Goal: Task Accomplishment & Management: Use online tool/utility

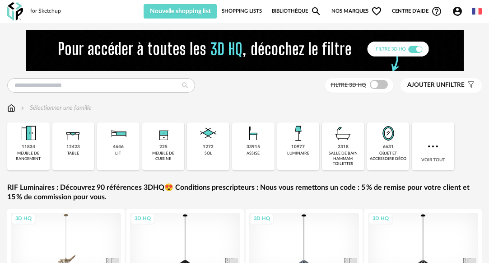
click at [454, 14] on icon "Account Circle icon" at bounding box center [457, 11] width 11 height 11
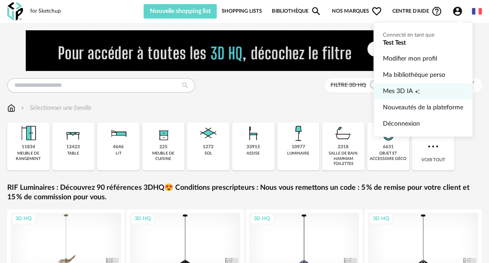
click at [405, 94] on span "Mes 3D IA" at bounding box center [398, 91] width 30 height 16
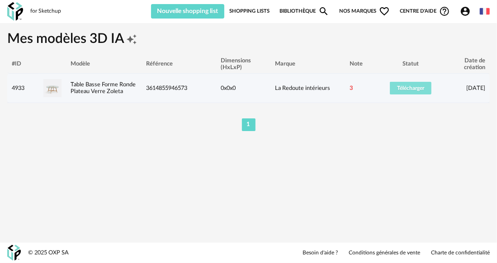
click at [399, 84] on button "Télécharger" at bounding box center [410, 88] width 42 height 13
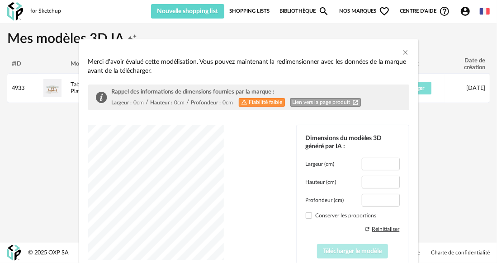
type input "*****"
type input "****"
type input "*****"
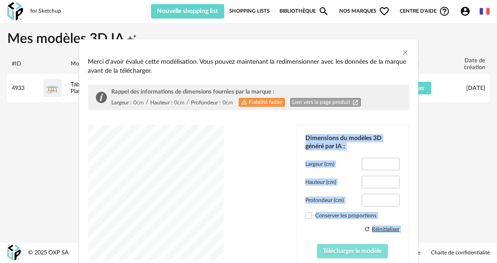
drag, startPoint x: 328, startPoint y: 216, endPoint x: 327, endPoint y: 250, distance: 34.8
click at [327, 251] on div "Merci d'avoir évalué cette modélisation. Vous pouvez maintenant la redimensionn…" at bounding box center [248, 178] width 321 height 243
click at [323, 252] on span "Télécharger le modèle" at bounding box center [352, 251] width 59 height 6
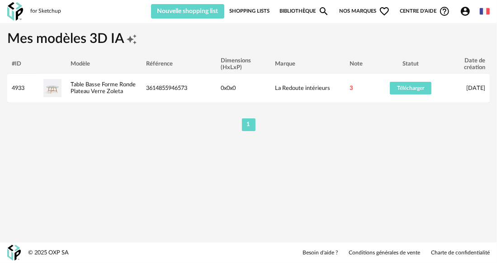
click at [305, 15] on link "Bibliothèque Magnify icon" at bounding box center [304, 11] width 50 height 14
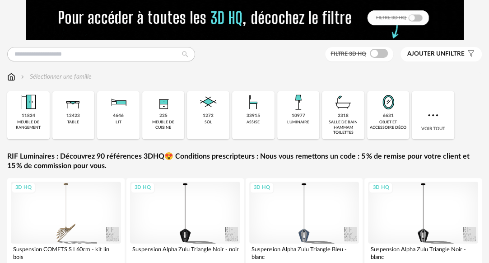
scroll to position [35, 0]
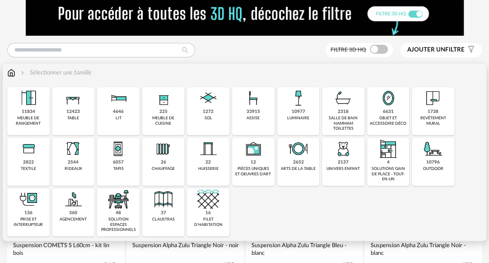
click at [303, 117] on div "luminaire" at bounding box center [298, 118] width 22 height 5
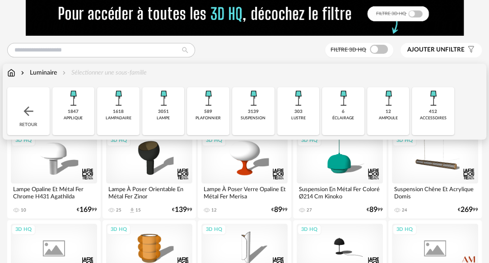
click at [303, 117] on div "lustre" at bounding box center [298, 118] width 14 height 5
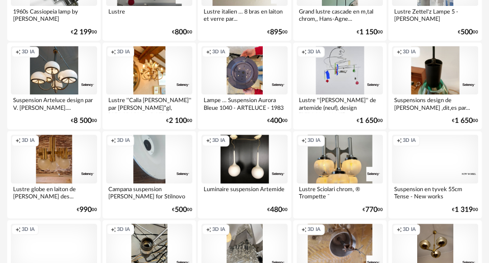
scroll to position [213, 0]
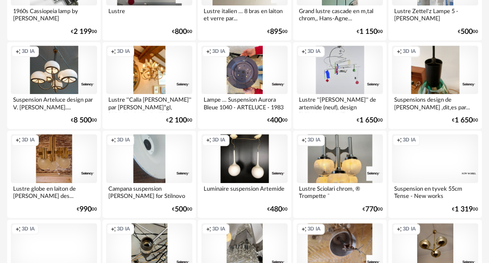
click at [420, 159] on div "Creation icon 3D IA" at bounding box center [435, 158] width 86 height 48
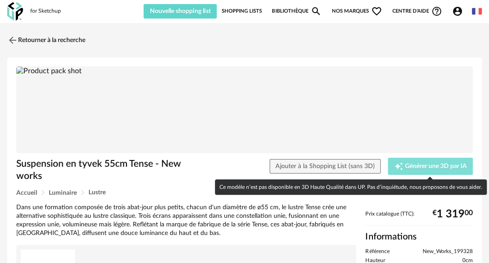
click at [420, 159] on button "Creation icon Générer une 3D par IA" at bounding box center [430, 166] width 85 height 17
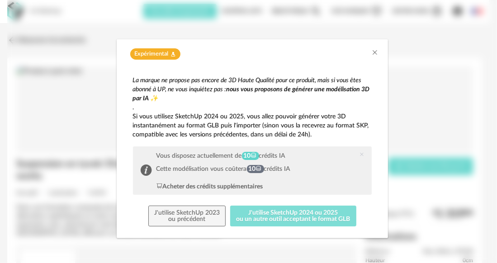
click at [278, 211] on button "J'utilise SketchUp 2024 ou 2025 ou un autre outil acceptant le format GLB" at bounding box center [293, 216] width 126 height 21
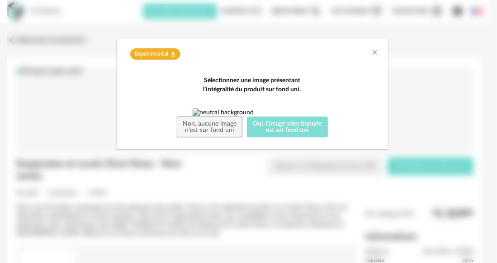
click at [264, 137] on button "Oui, l'image sélectionnée est sur fond uni" at bounding box center [287, 127] width 81 height 21
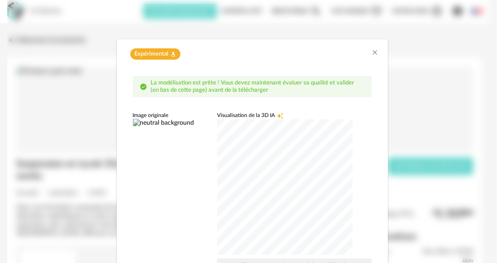
click at [296, 196] on div "dialog" at bounding box center [285, 187] width 136 height 136
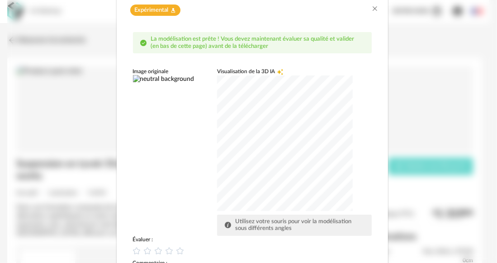
scroll to position [44, 0]
click at [168, 249] on icon "dialog" at bounding box center [168, 249] width 9 height 9
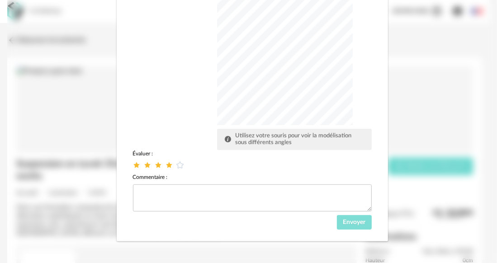
click at [343, 220] on span "Envoyer" at bounding box center [353, 222] width 23 height 6
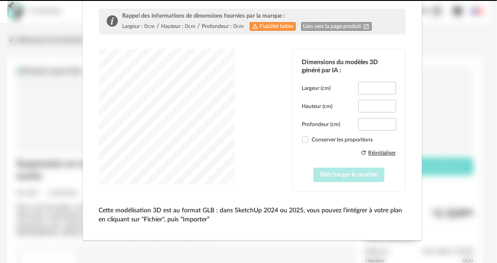
scroll to position [93, 0]
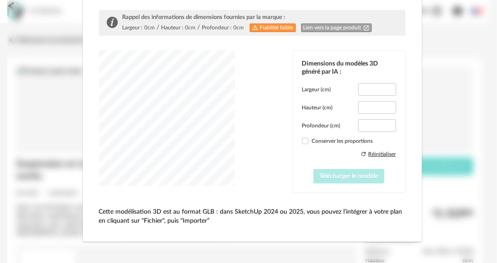
type input "*****"
